Goal: Task Accomplishment & Management: Use online tool/utility

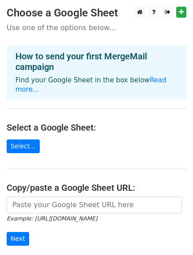
scroll to position [53, 0]
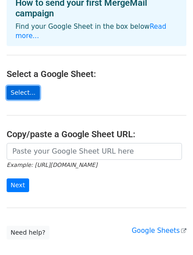
click at [31, 86] on link "Select..." at bounding box center [23, 93] width 33 height 14
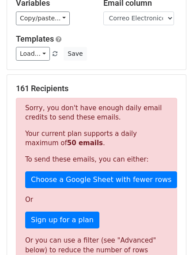
scroll to position [94, 0]
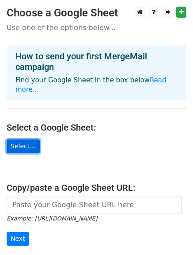
click at [27, 139] on link "Select..." at bounding box center [23, 146] width 33 height 14
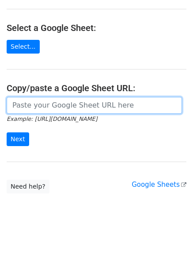
click at [58, 99] on input "url" at bounding box center [95, 105] width 176 height 17
paste input "https://docs.google.com/spreadsheets/d/1F145wPQyr57bagLCmxlQ4KDq6Chcb-YNeo_B_QT…"
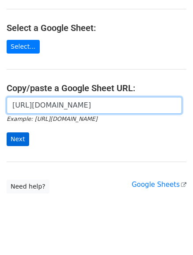
type input "https://docs.google.com/spreadsheets/d/1F145wPQyr57bagLCmxlQ4KDq6Chcb-YNeo_B_QT…"
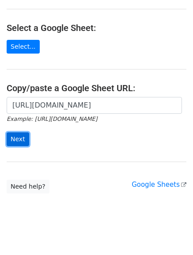
click at [19, 132] on input "Next" at bounding box center [18, 139] width 23 height 14
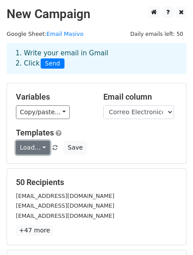
click at [40, 147] on link "Load..." at bounding box center [33, 148] width 34 height 14
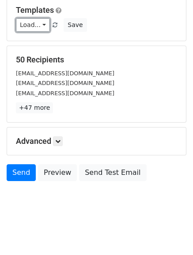
scroll to position [124, 0]
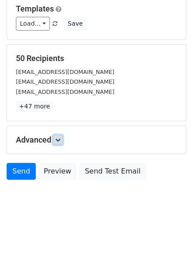
click at [58, 140] on icon at bounding box center [57, 139] width 5 height 5
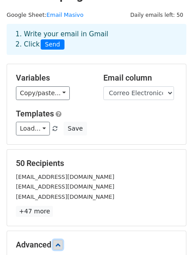
scroll to position [0, 0]
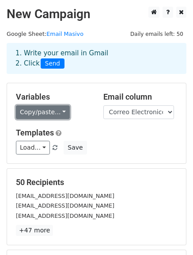
click at [56, 115] on link "Copy/paste..." at bounding box center [43, 112] width 54 height 14
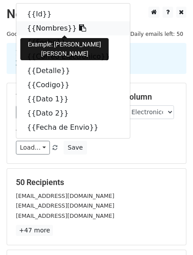
click at [52, 29] on link "{{Nombres}}" at bounding box center [73, 28] width 114 height 14
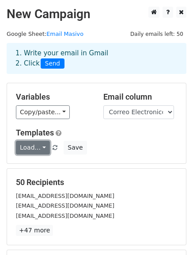
click at [38, 146] on link "Load..." at bounding box center [33, 148] width 34 height 14
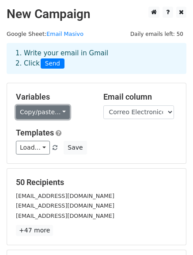
click at [59, 110] on link "Copy/paste..." at bounding box center [43, 112] width 54 height 14
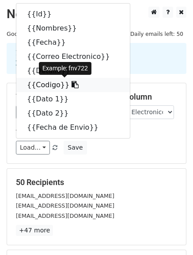
click at [53, 86] on link "{{Codigo}}" at bounding box center [73, 85] width 114 height 14
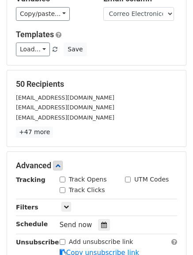
scroll to position [99, 0]
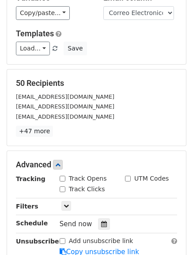
click at [64, 179] on input "Track Opens" at bounding box center [63, 179] width 6 height 6
checkbox input "true"
click at [63, 190] on input "Track Clicks" at bounding box center [63, 189] width 6 height 6
checkbox input "true"
click at [130, 179] on input "UTM Codes" at bounding box center [128, 179] width 6 height 6
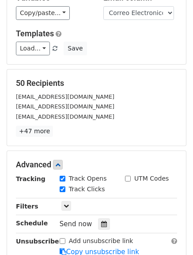
checkbox input "true"
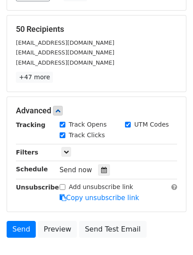
scroll to position [153, 0]
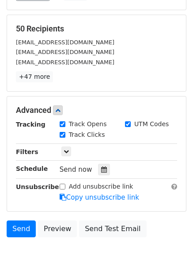
click at [67, 147] on div "Only include spreadsheet rows that match the following filters:" at bounding box center [118, 152] width 131 height 10
click at [67, 147] on link at bounding box center [66, 151] width 10 height 10
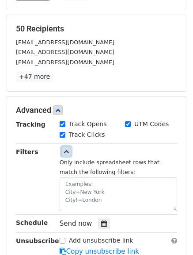
click at [67, 147] on link at bounding box center [66, 151] width 10 height 10
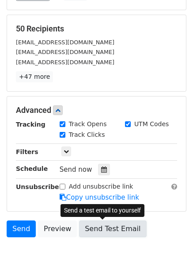
click at [102, 230] on link "Send Test Email" at bounding box center [112, 228] width 67 height 17
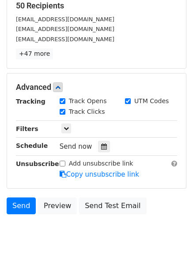
scroll to position [177, 0]
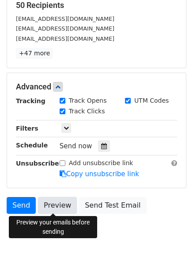
click at [53, 205] on link "Preview" at bounding box center [57, 205] width 39 height 17
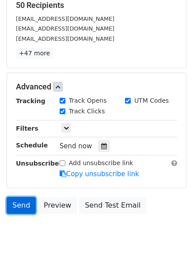
click at [19, 205] on link "Send" at bounding box center [21, 205] width 29 height 17
